Goal: Task Accomplishment & Management: Use online tool/utility

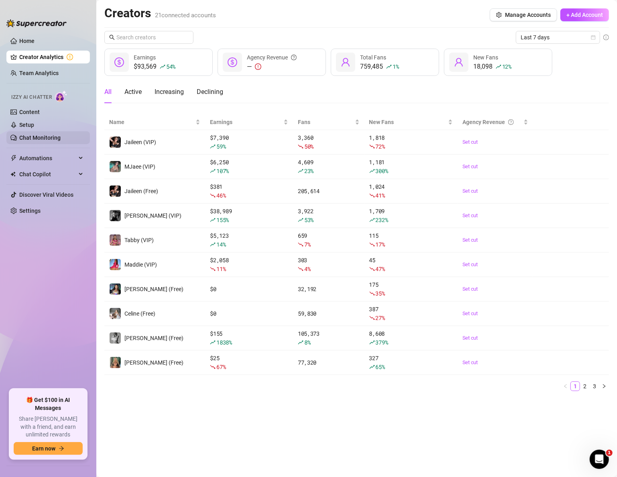
click at [37, 138] on link "Chat Monitoring" at bounding box center [39, 137] width 41 height 6
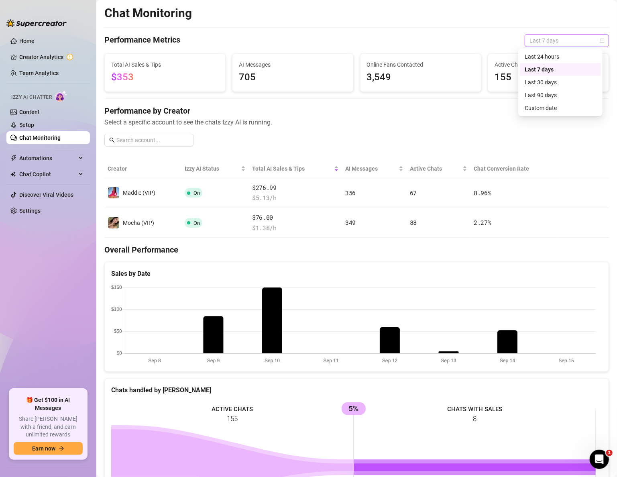
click at [536, 39] on span "Last 7 days" at bounding box center [566, 41] width 75 height 12
click at [535, 54] on div "Last 24 hours" at bounding box center [560, 56] width 71 height 9
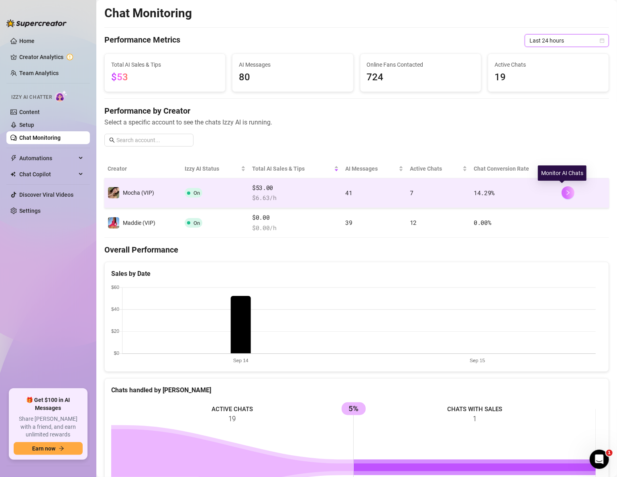
click at [567, 192] on icon "right" at bounding box center [568, 192] width 3 height 5
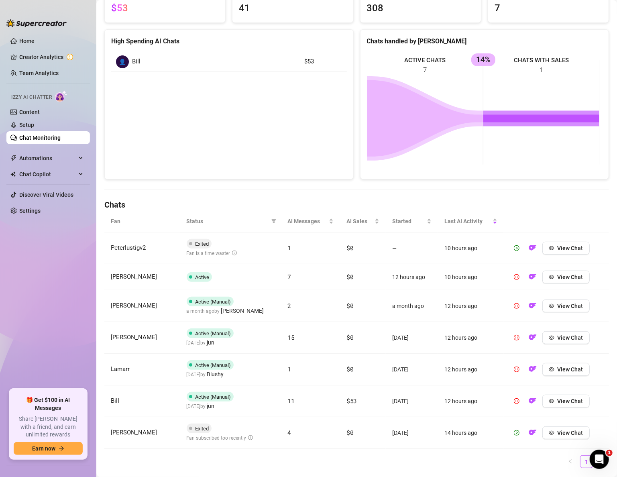
scroll to position [107, 0]
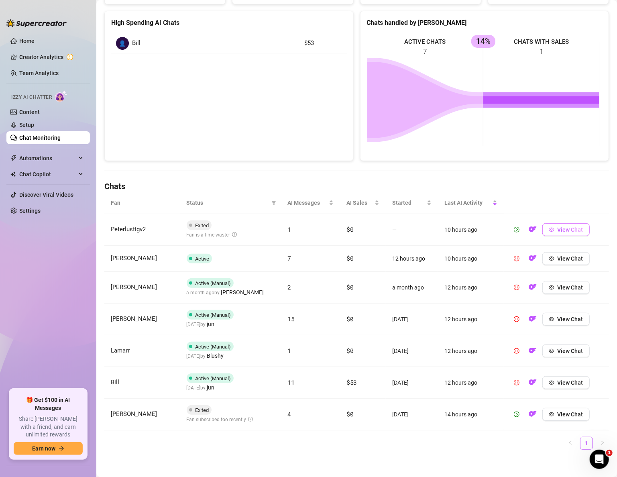
click at [561, 226] on span "View Chat" at bounding box center [570, 229] width 26 height 6
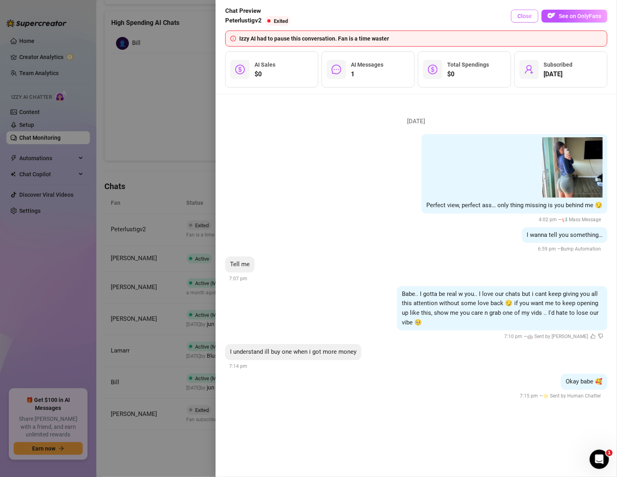
click at [522, 19] on span "Close" at bounding box center [524, 16] width 14 height 6
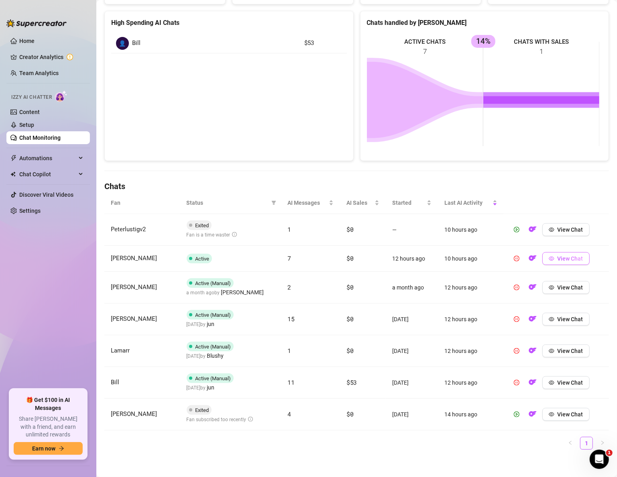
click at [558, 261] on button "View Chat" at bounding box center [565, 258] width 47 height 13
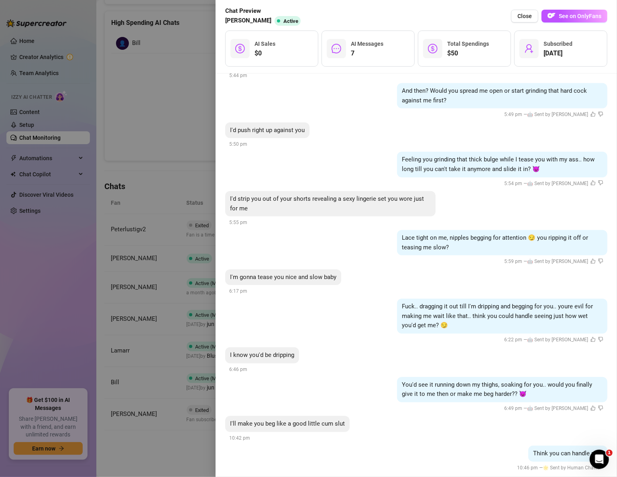
scroll to position [282, 0]
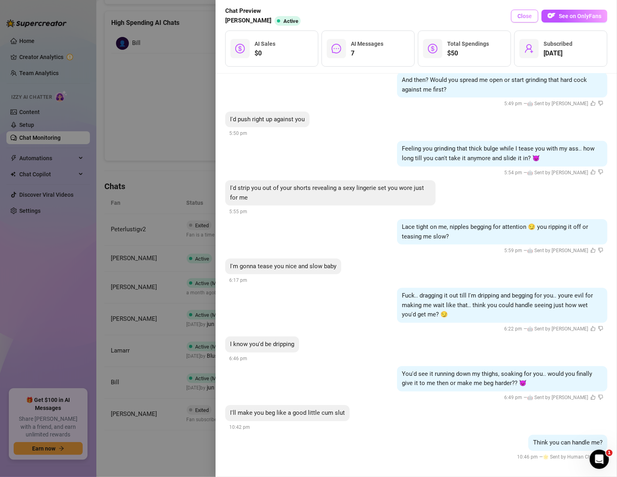
click at [522, 16] on span "Close" at bounding box center [524, 16] width 14 height 6
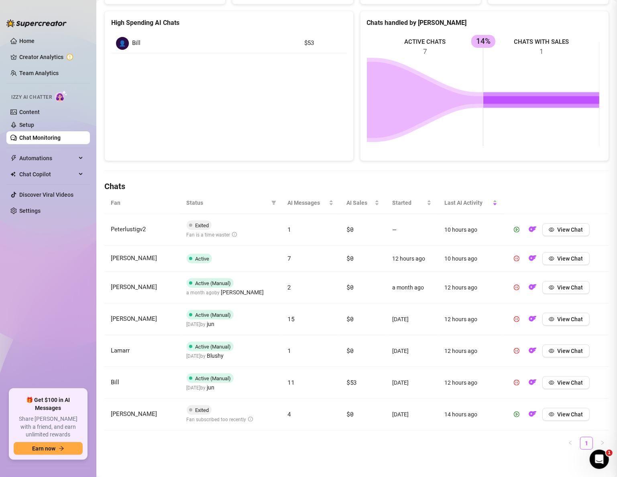
scroll to position [0, 0]
click at [572, 286] on span "View Chat" at bounding box center [570, 287] width 26 height 6
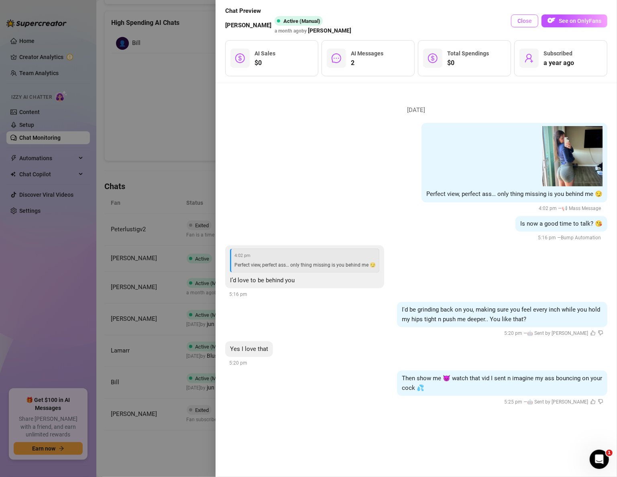
click at [521, 21] on span "Close" at bounding box center [524, 21] width 14 height 6
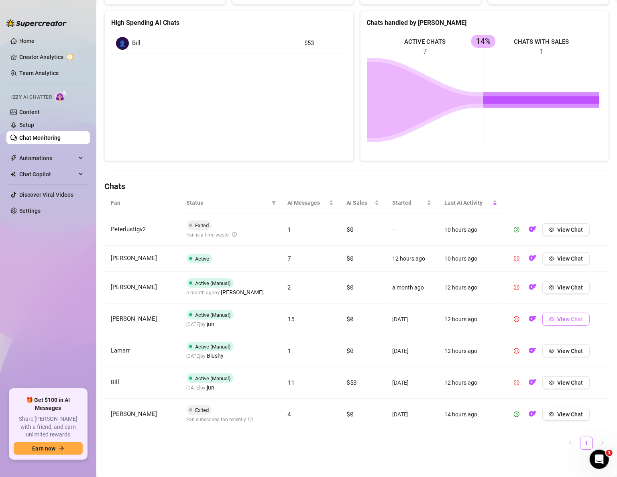
click at [568, 317] on span "View Chat" at bounding box center [570, 319] width 26 height 6
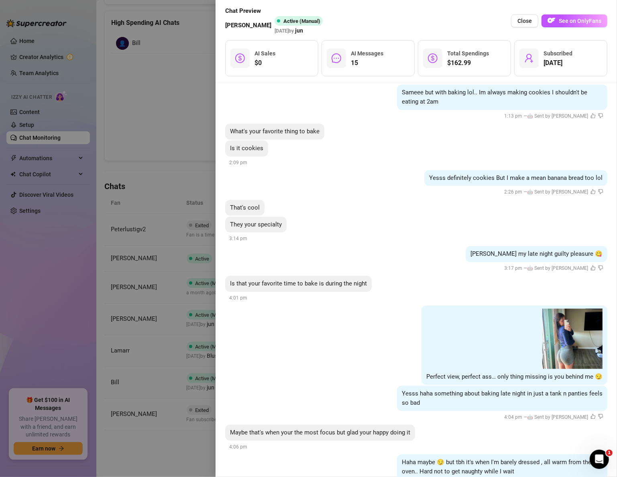
scroll to position [428, 0]
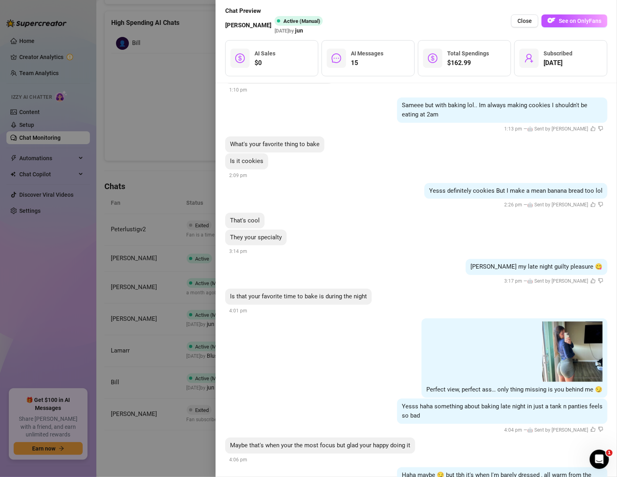
click at [491, 18] on div "Chat Preview [PERSON_NAME] Active (Manual) [DATE] by jun Close See on OnlyFans" at bounding box center [416, 20] width 382 height 29
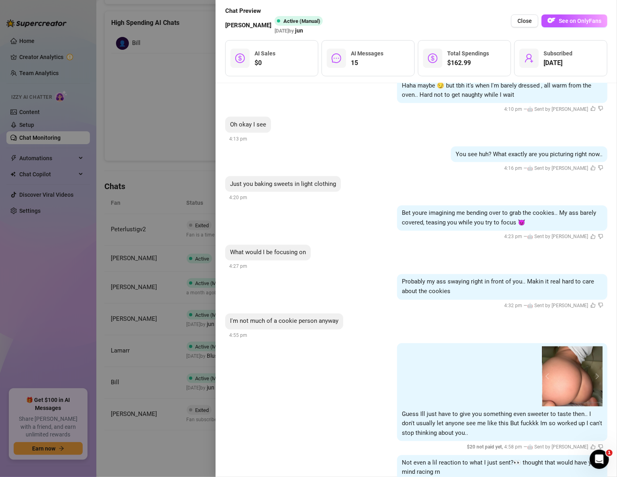
scroll to position [836, 0]
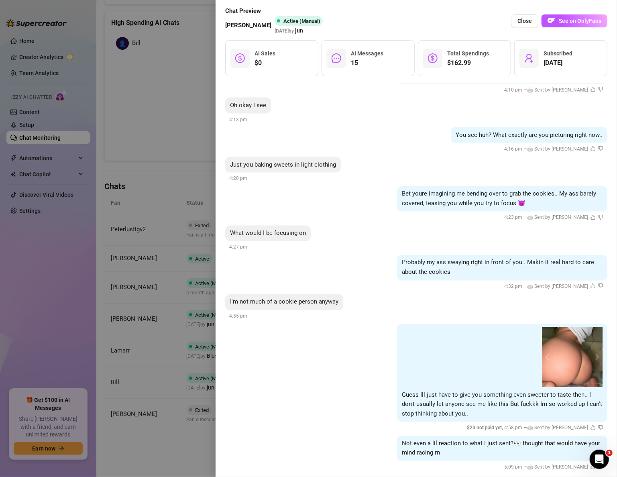
drag, startPoint x: 521, startPoint y: 22, endPoint x: 516, endPoint y: 52, distance: 29.7
click at [521, 23] on span "Close" at bounding box center [524, 21] width 14 height 6
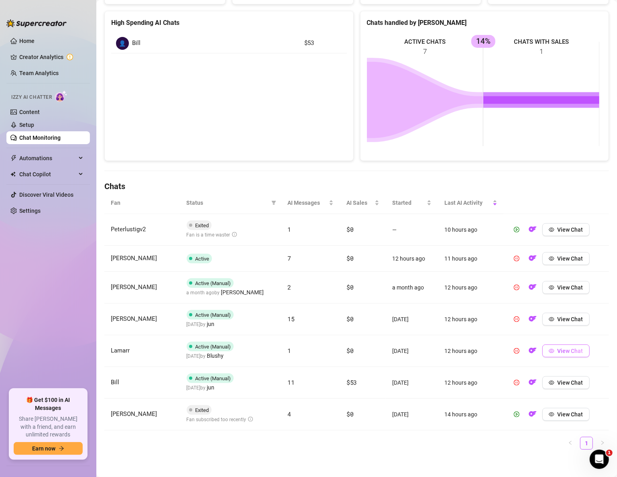
click at [566, 351] on span "View Chat" at bounding box center [570, 351] width 26 height 6
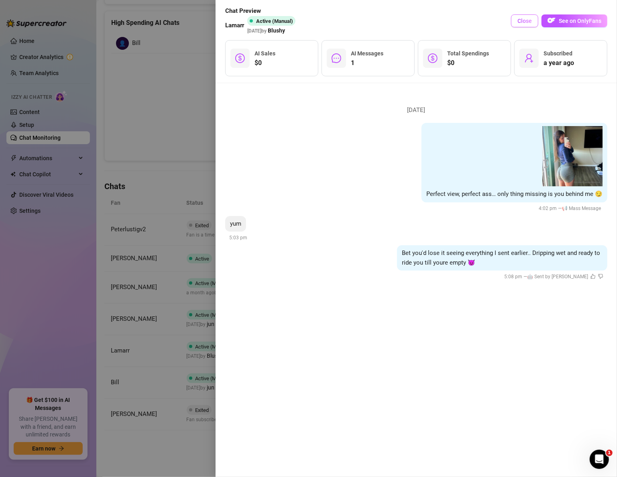
click at [527, 22] on span "Close" at bounding box center [524, 21] width 14 height 6
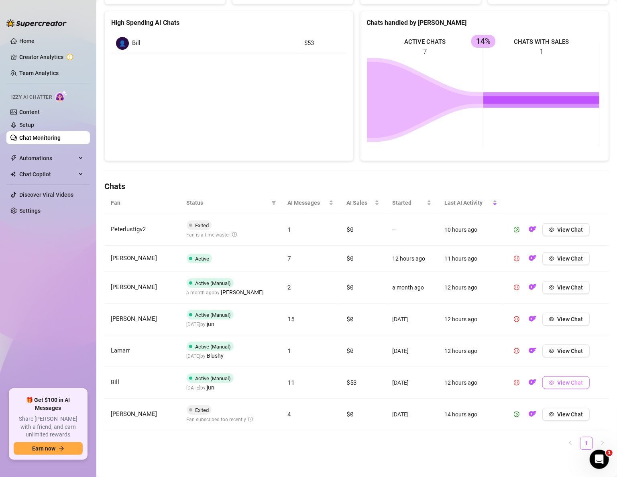
click at [573, 384] on button "View Chat" at bounding box center [565, 382] width 47 height 13
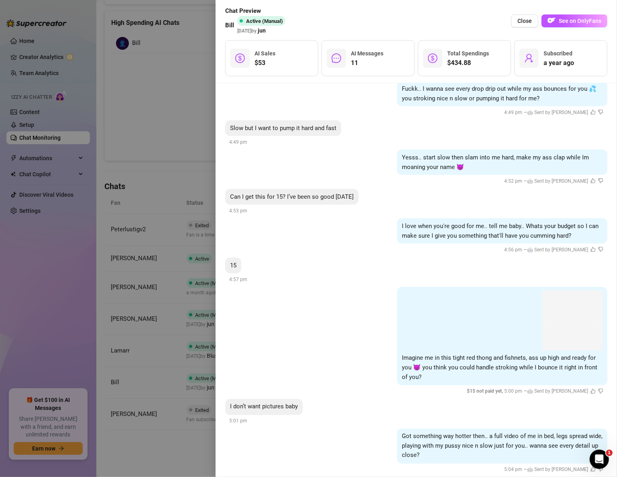
scroll to position [709, 0]
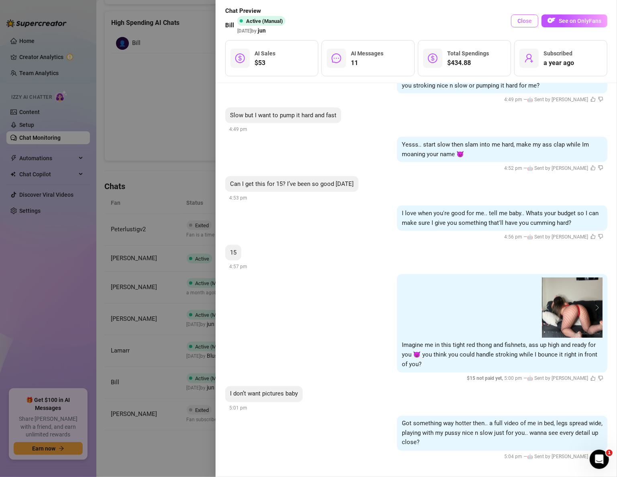
click at [522, 22] on span "Close" at bounding box center [524, 21] width 14 height 6
